Goal: Understand process/instructions: Learn about a topic

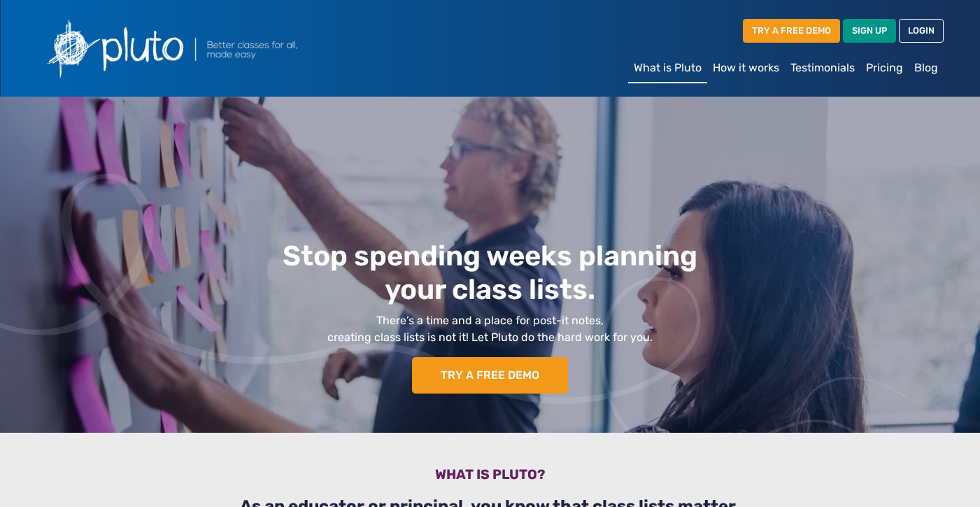
click at [735, 69] on link "How it works" at bounding box center [746, 68] width 78 height 28
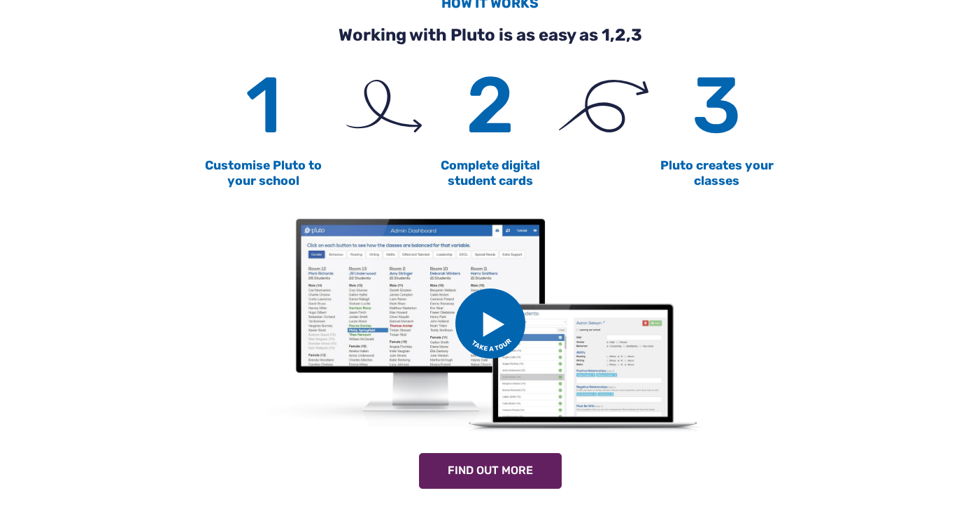
scroll to position [735, 0]
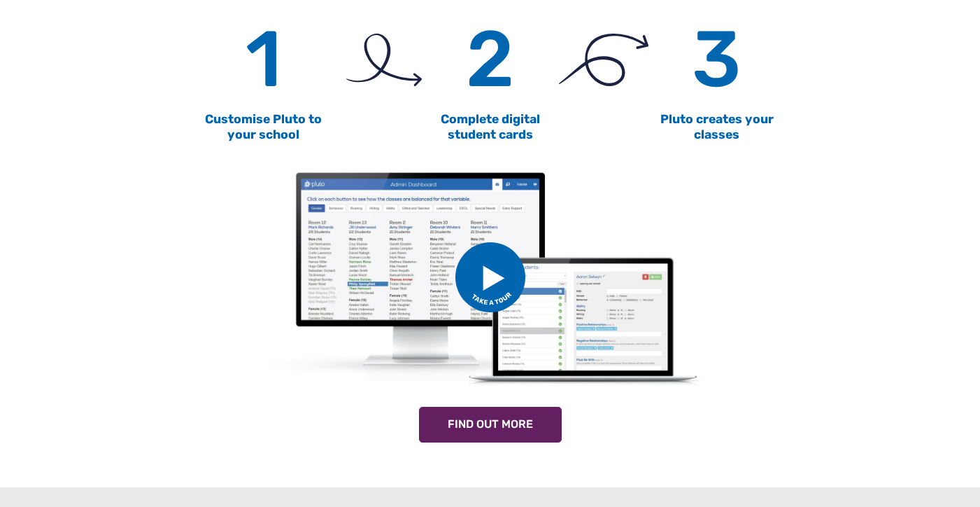
click at [488, 276] on img at bounding box center [490, 277] width 70 height 70
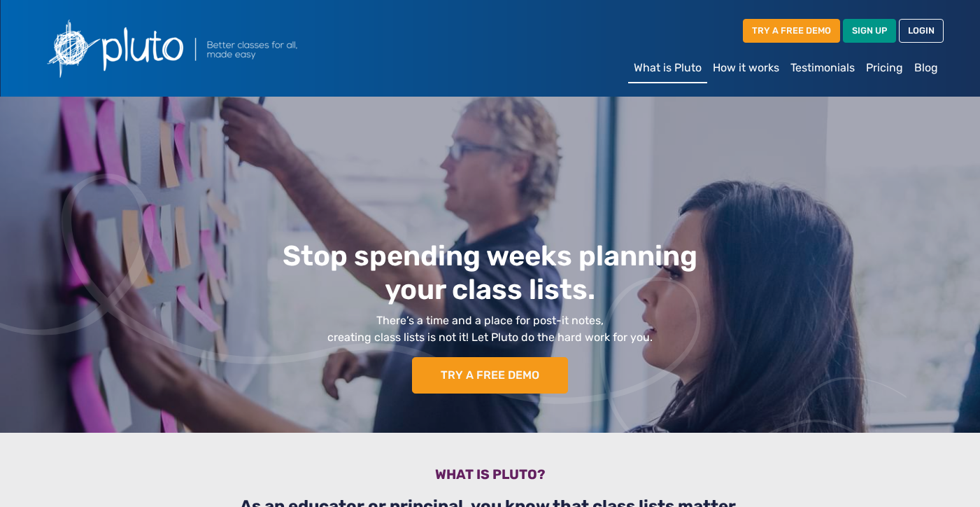
click at [738, 68] on link "How it works" at bounding box center [746, 68] width 78 height 28
click at [797, 30] on link "TRY A FREE DEMO" at bounding box center [791, 30] width 97 height 23
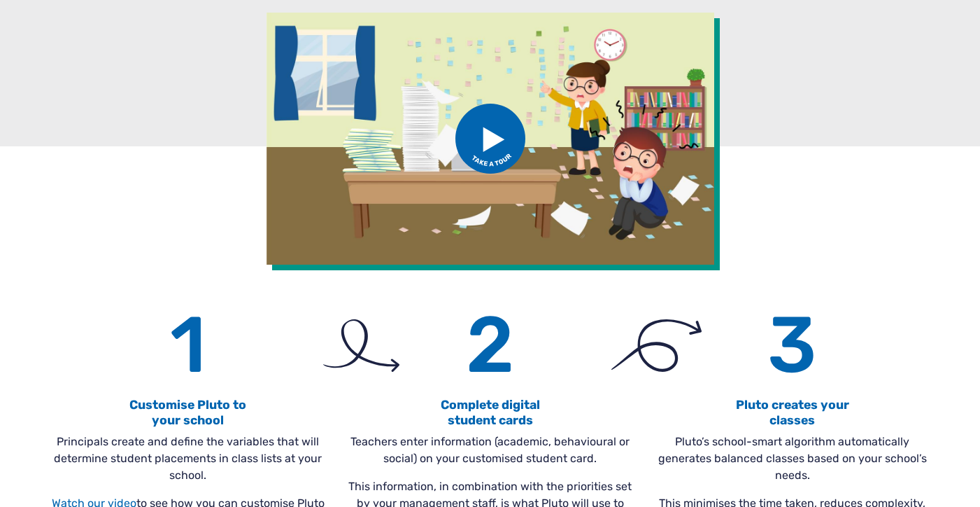
scroll to position [164, 0]
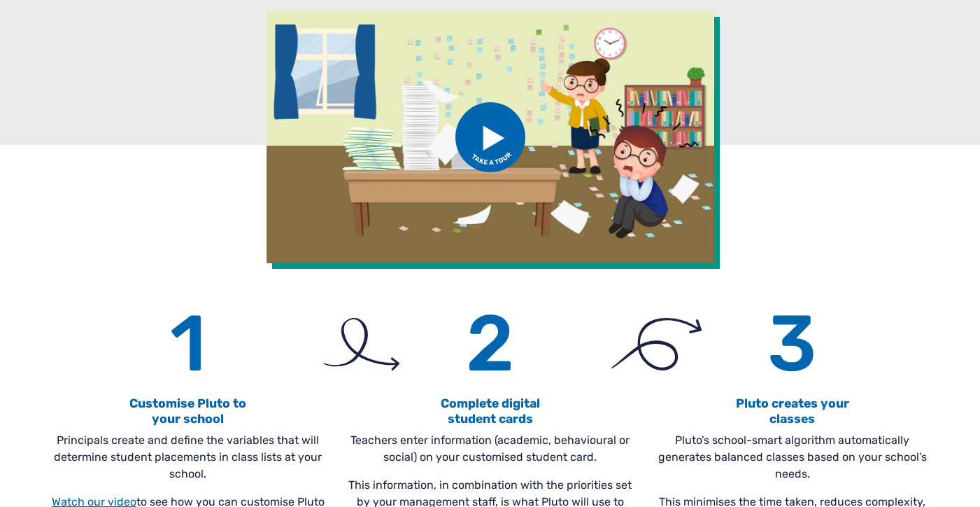
click at [490, 131] on img at bounding box center [490, 137] width 70 height 70
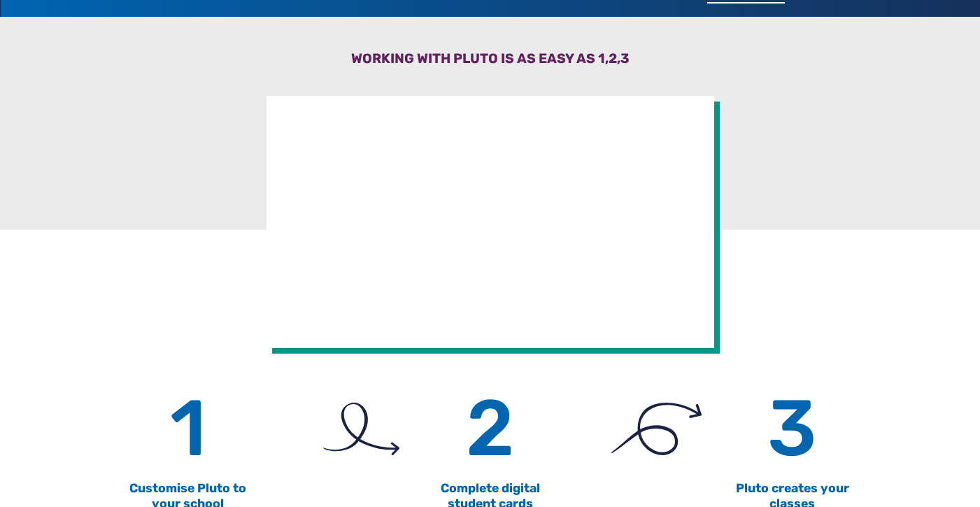
scroll to position [34, 0]
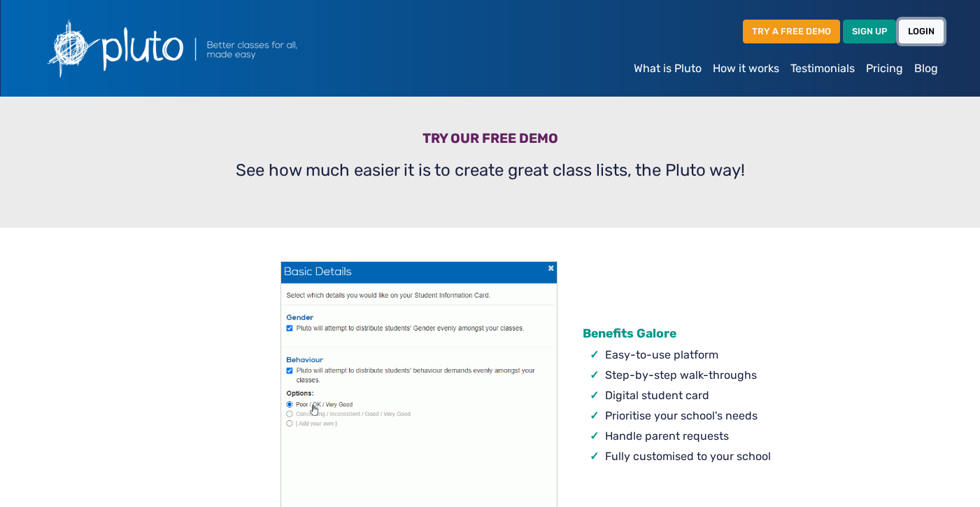
click at [914, 33] on link "LOGIN" at bounding box center [921, 31] width 45 height 23
